Goal: Find specific page/section: Find specific page/section

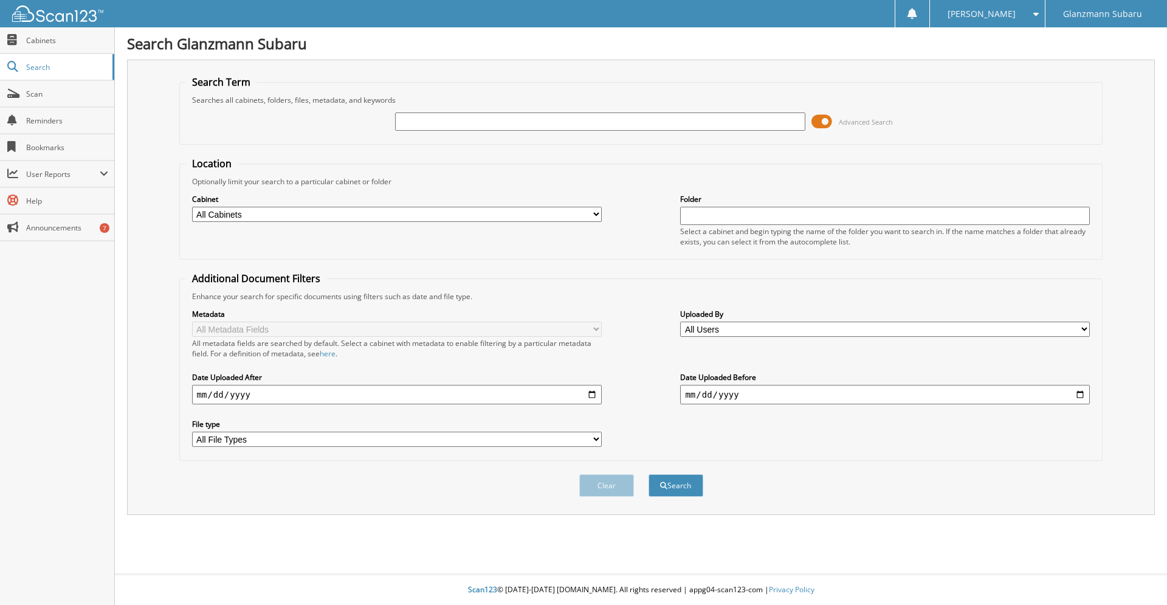
click at [500, 131] on input "text" at bounding box center [600, 121] width 410 height 18
type input "S230783"
click at [648, 474] on button "Search" at bounding box center [675, 485] width 55 height 22
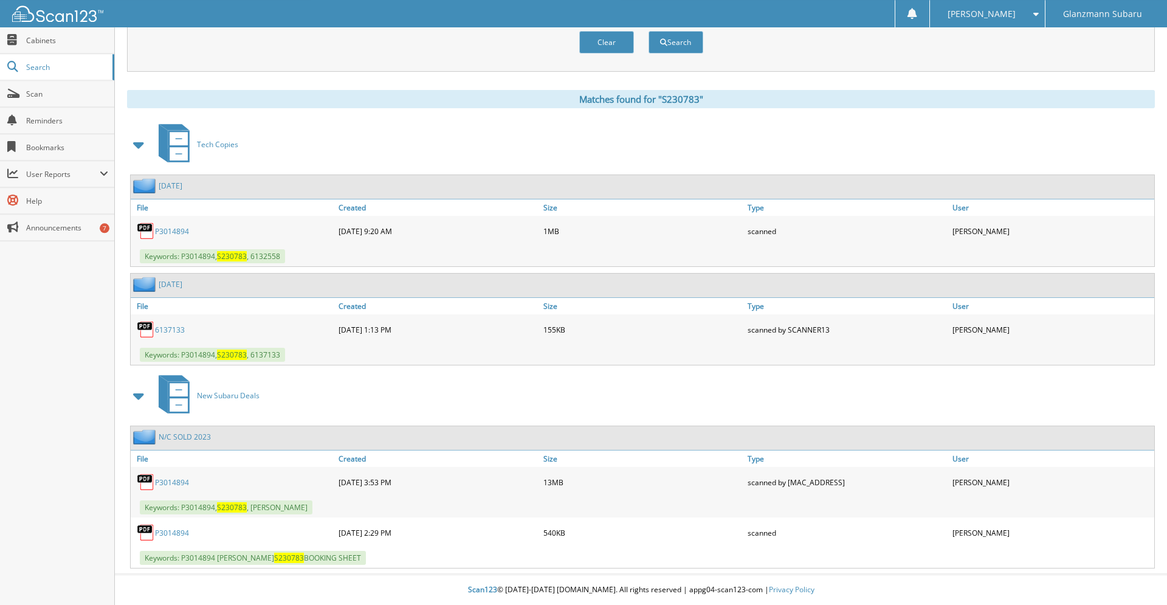
scroll to position [463, 0]
click at [172, 483] on link "P3014894" at bounding box center [172, 482] width 34 height 10
